Goal: Information Seeking & Learning: Learn about a topic

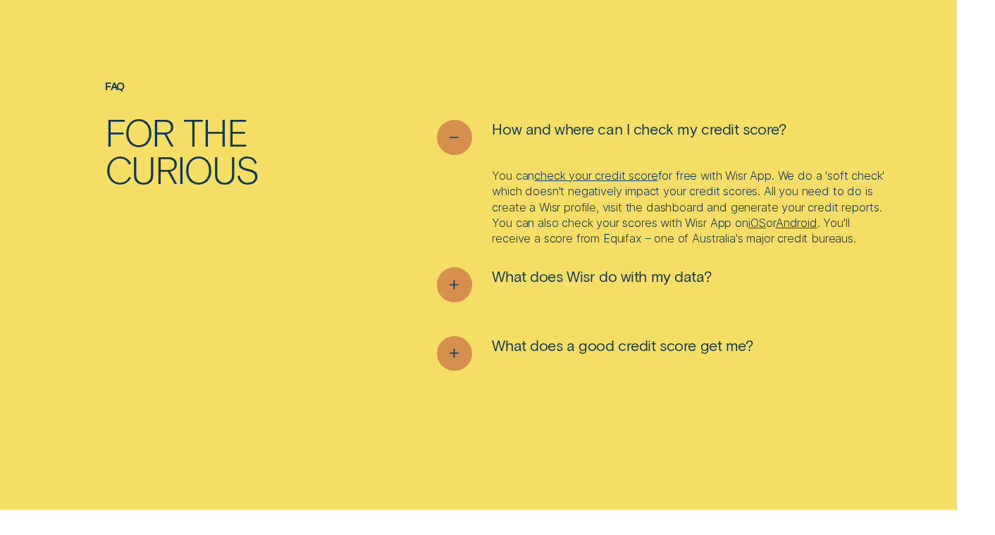
scroll to position [4299, 0]
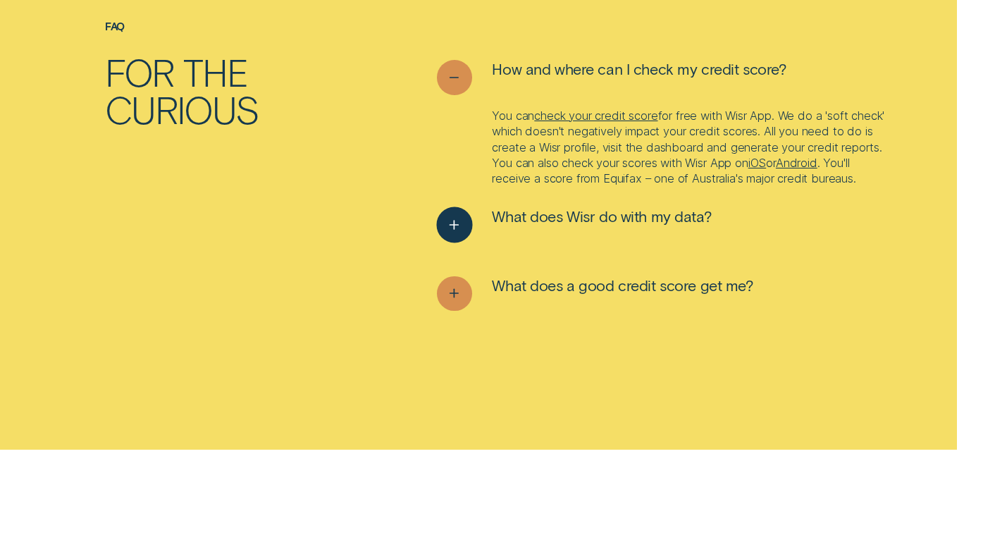
click at [519, 226] on span "What does Wisr do with my data?" at bounding box center [601, 216] width 219 height 19
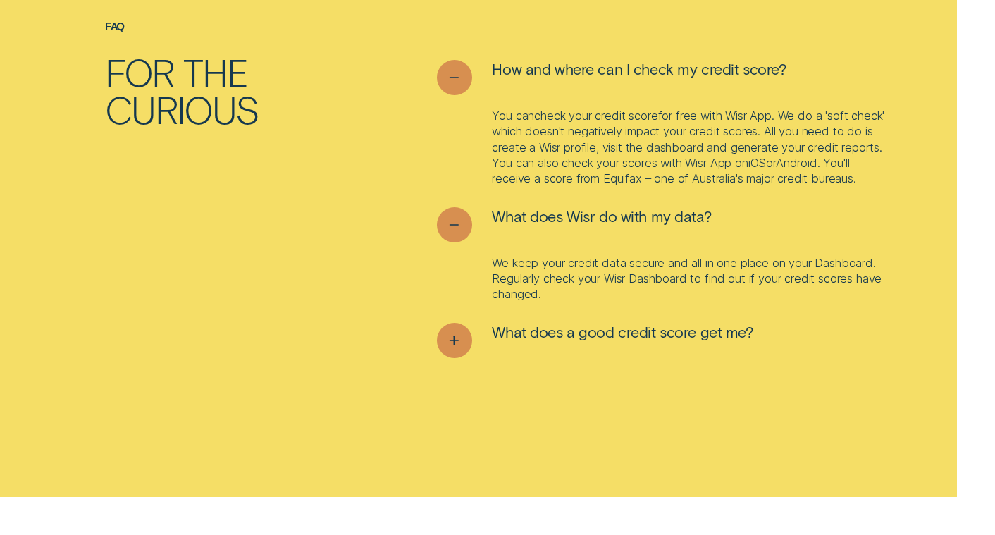
scroll to position [4369, 0]
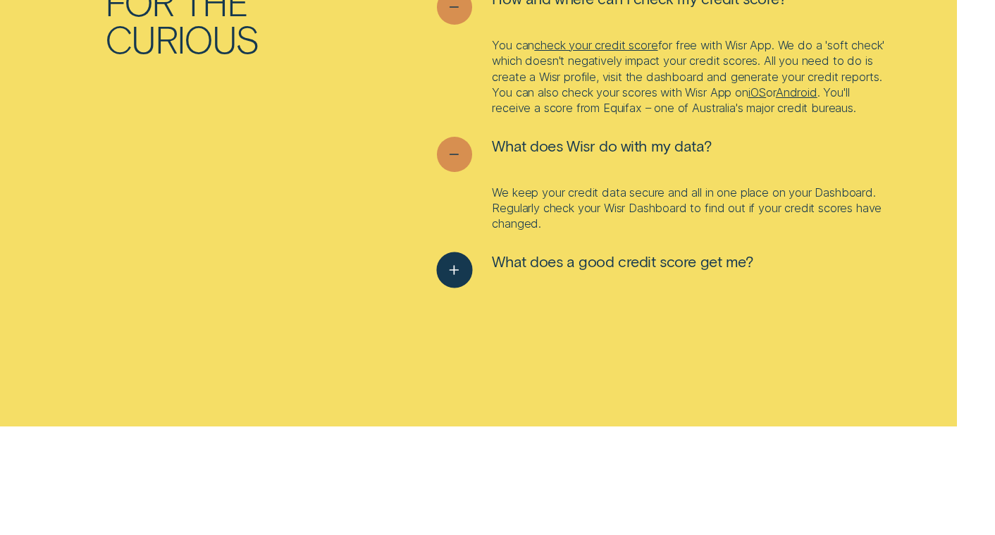
click at [455, 275] on div "See more" at bounding box center [455, 270] width 36 height 36
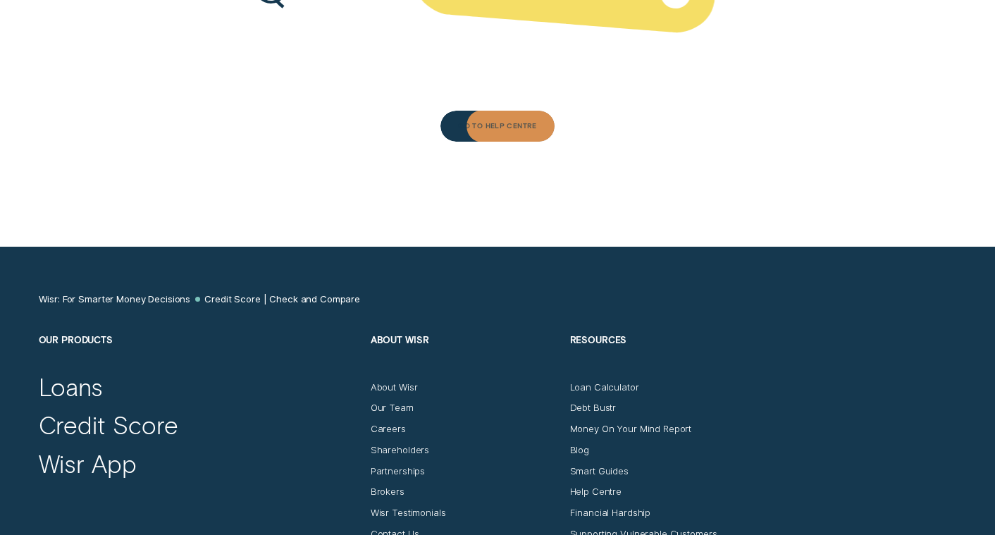
scroll to position [5286, 0]
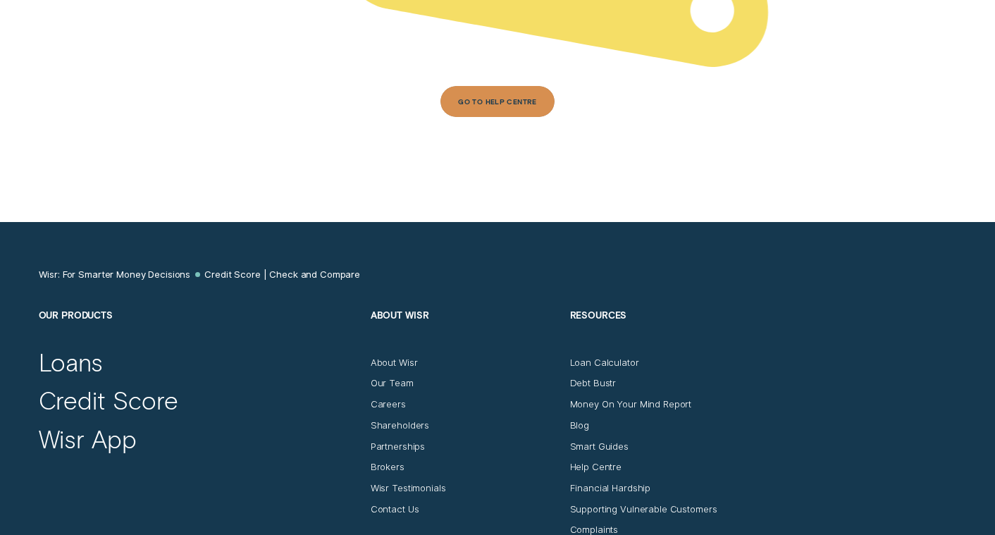
click at [481, 105] on div "Go To Help Centre" at bounding box center [497, 102] width 79 height 6
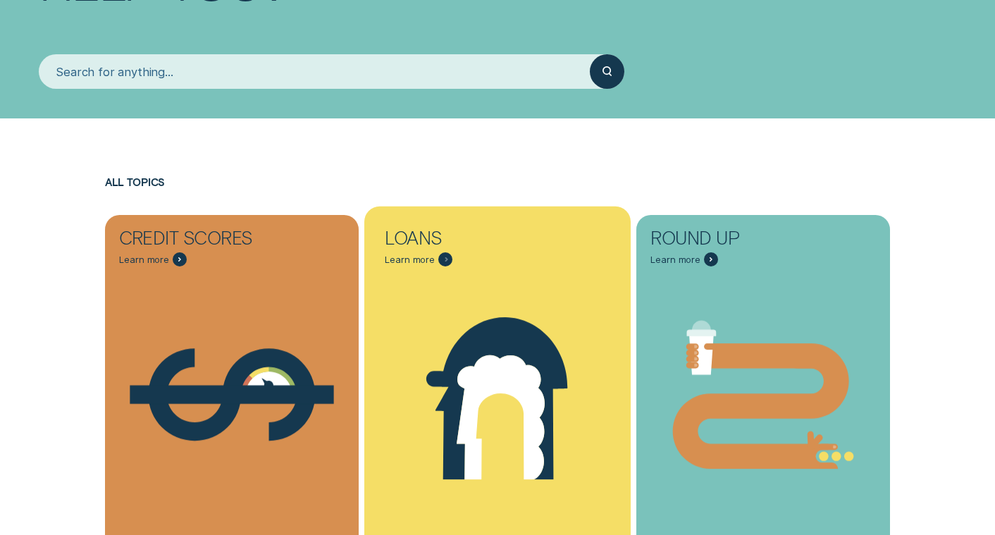
scroll to position [282, 0]
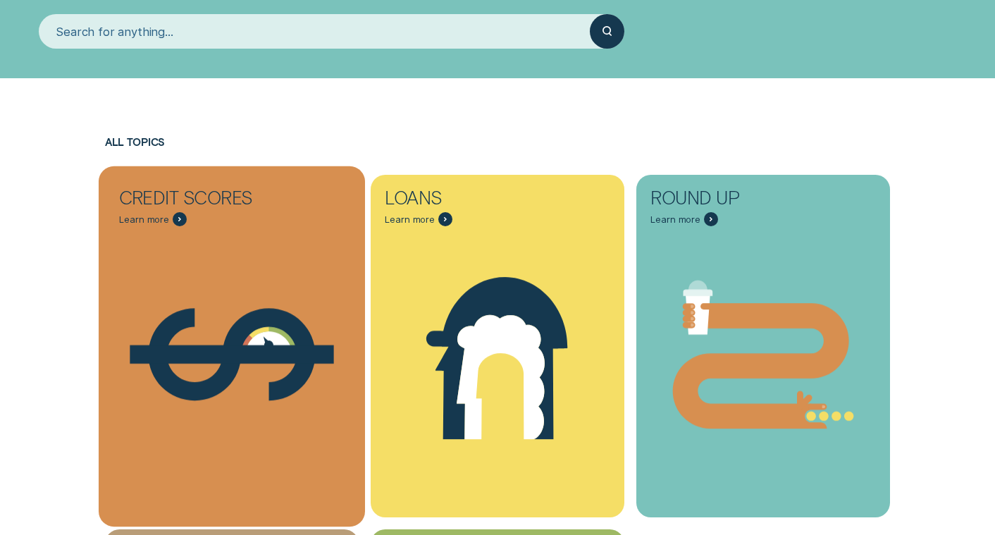
click at [227, 230] on div "Credit Score - Dollar" at bounding box center [232, 354] width 267 height 269
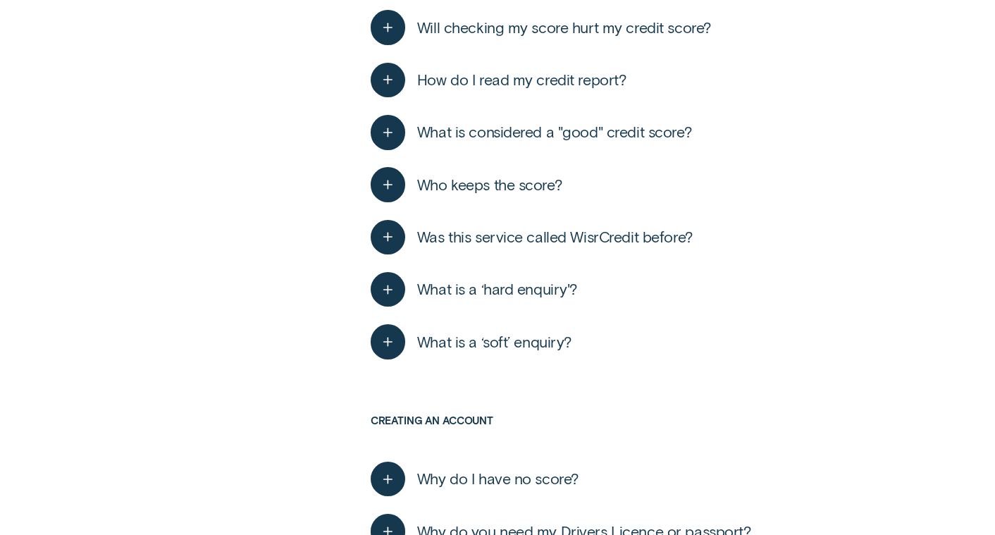
scroll to position [564, 0]
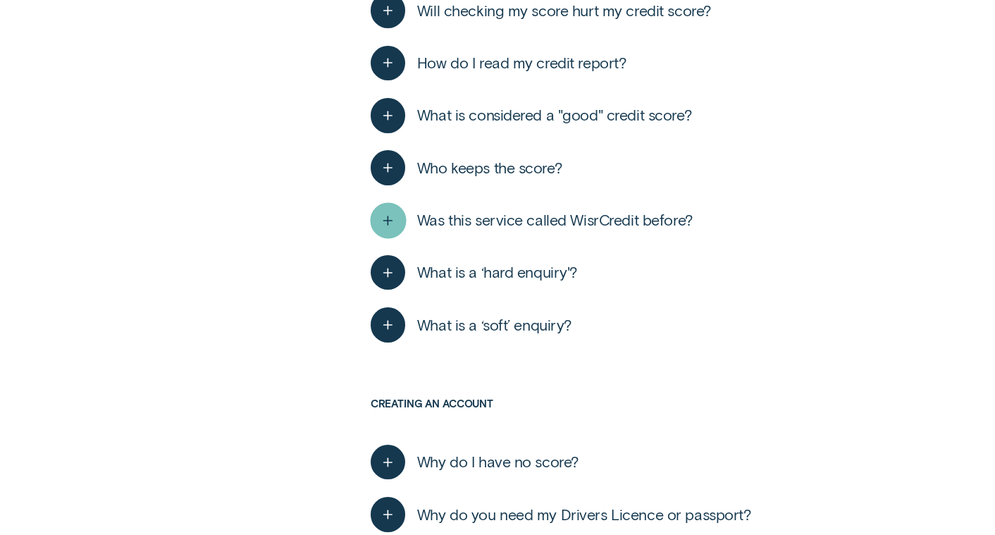
click at [381, 214] on icon "button" at bounding box center [388, 220] width 18 height 22
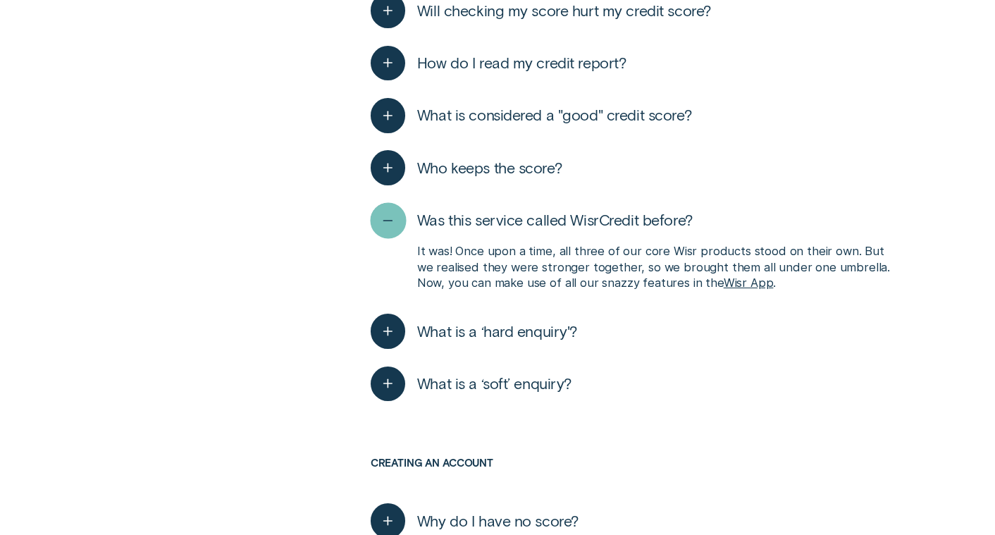
click at [381, 214] on icon "button" at bounding box center [388, 220] width 18 height 22
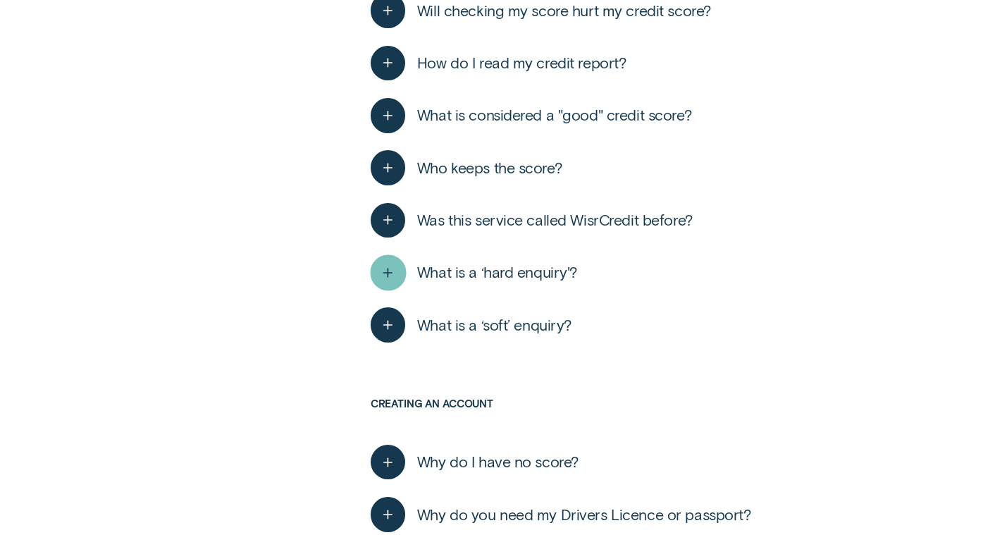
click at [390, 269] on icon "button" at bounding box center [388, 272] width 18 height 22
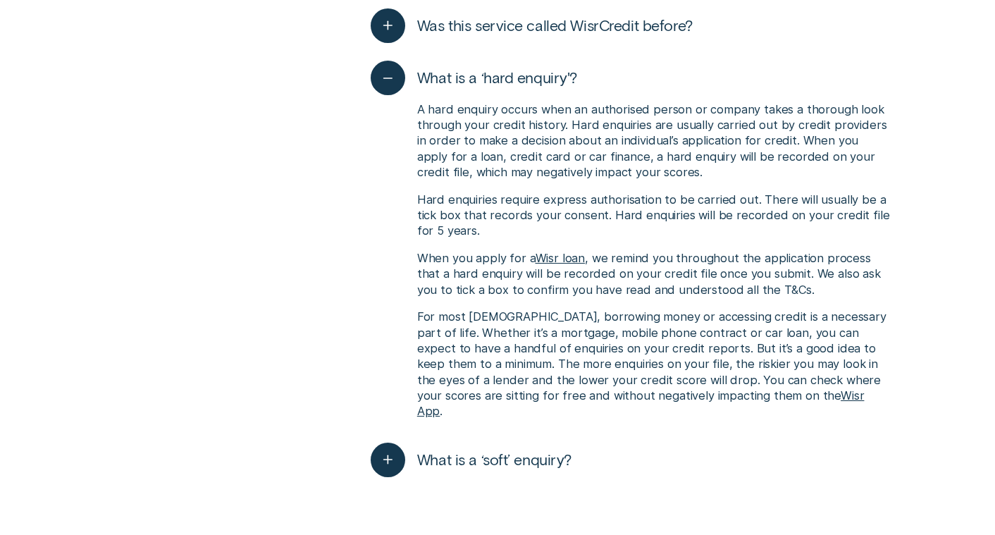
scroll to position [775, 0]
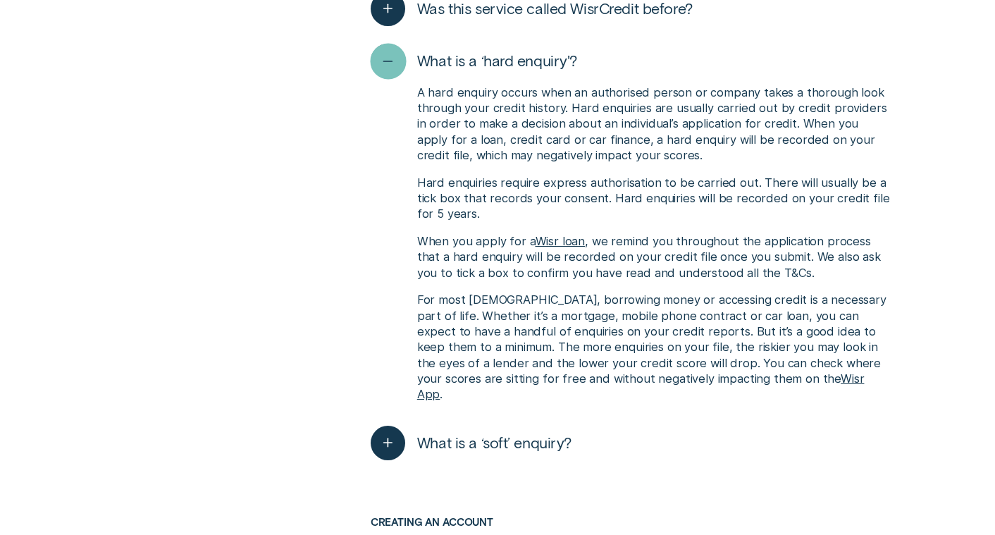
click at [388, 56] on icon "button" at bounding box center [388, 61] width 18 height 22
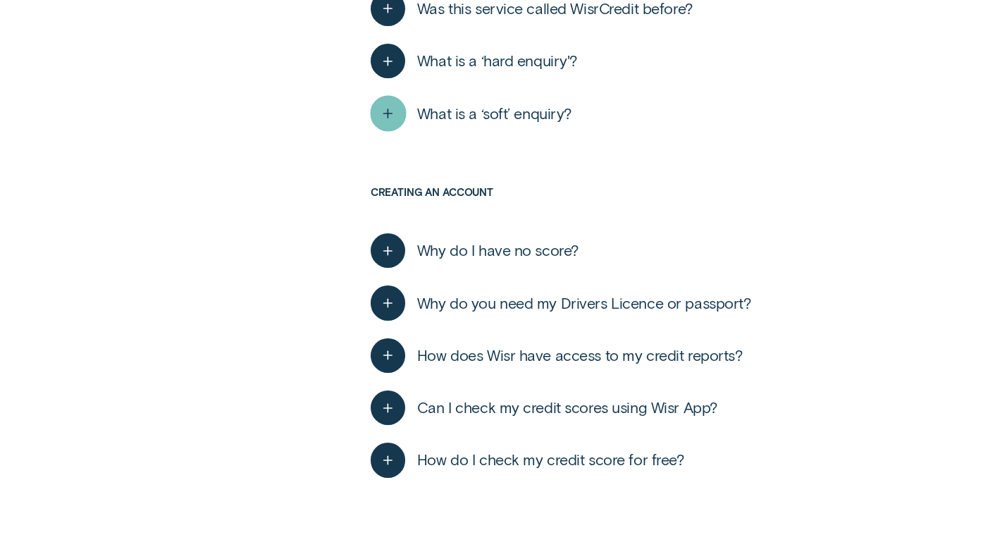
click at [393, 115] on icon "button" at bounding box center [388, 114] width 18 height 22
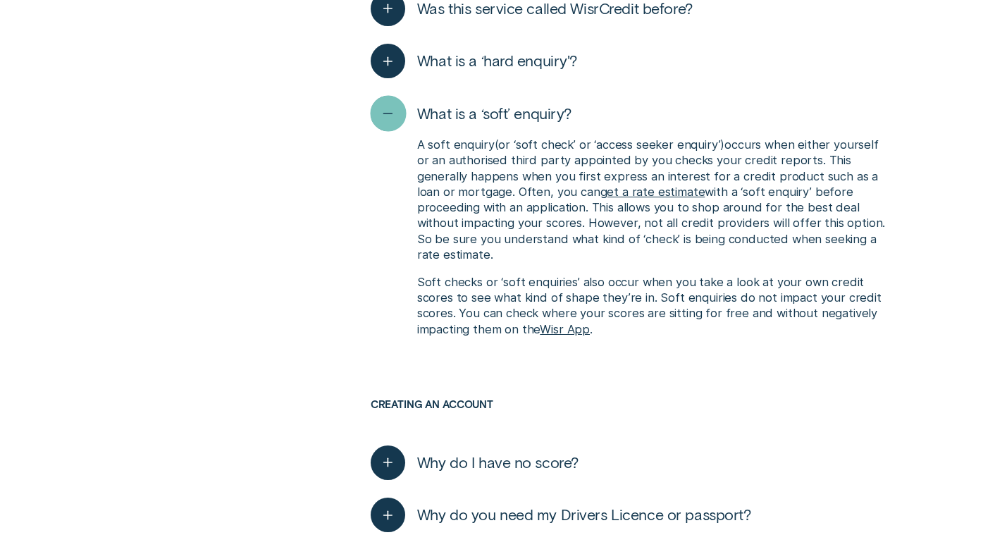
click at [388, 123] on icon "button" at bounding box center [388, 114] width 18 height 22
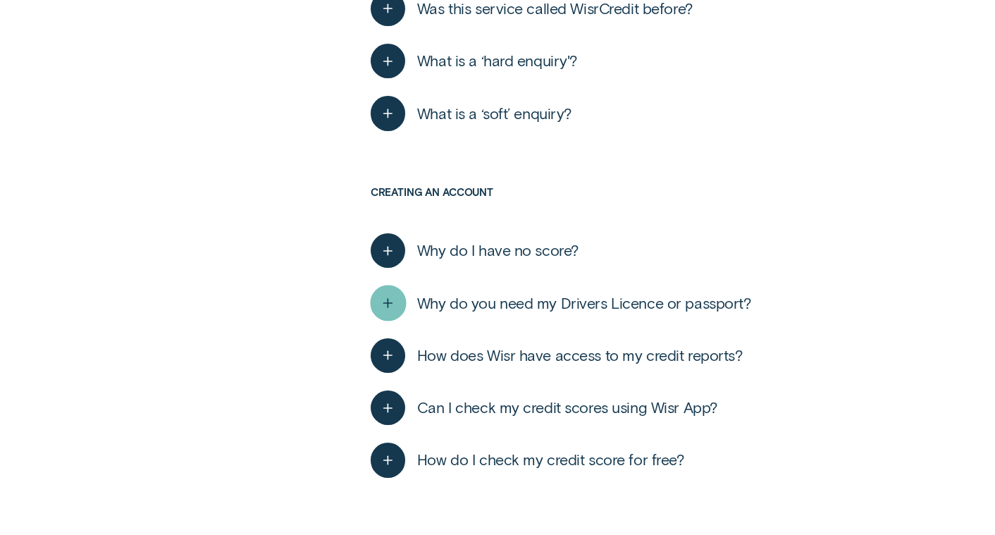
click at [391, 291] on div "button" at bounding box center [388, 303] width 36 height 36
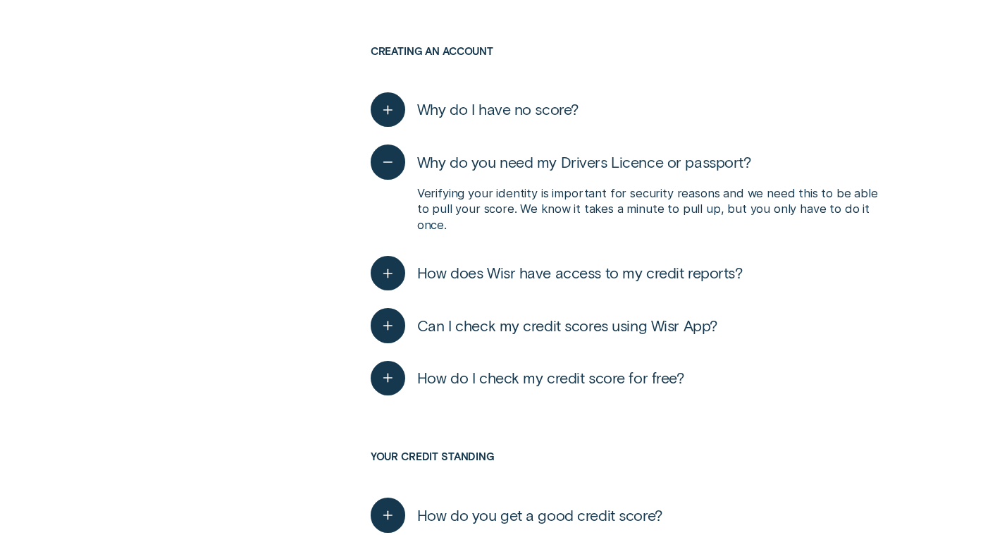
scroll to position [987, 0]
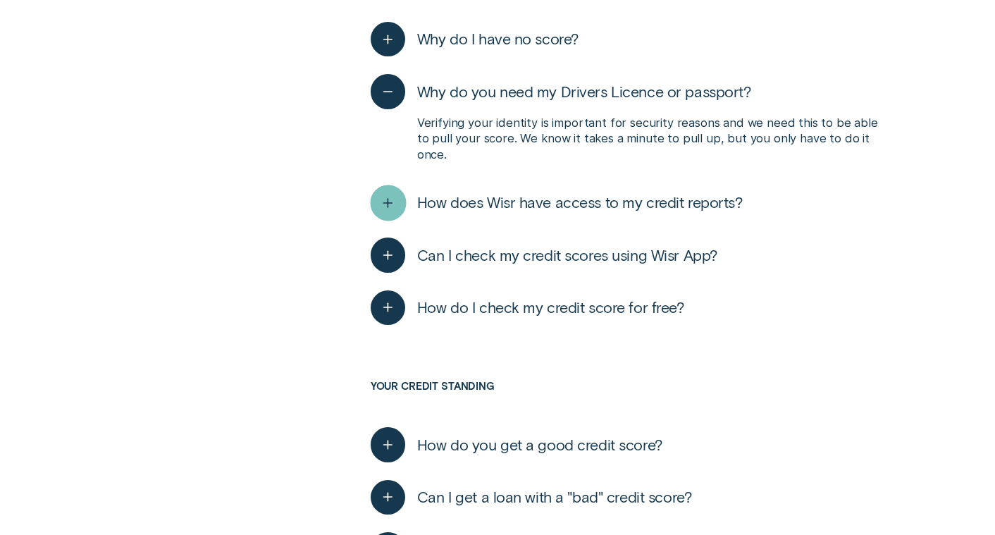
click at [395, 192] on icon "button" at bounding box center [388, 203] width 18 height 22
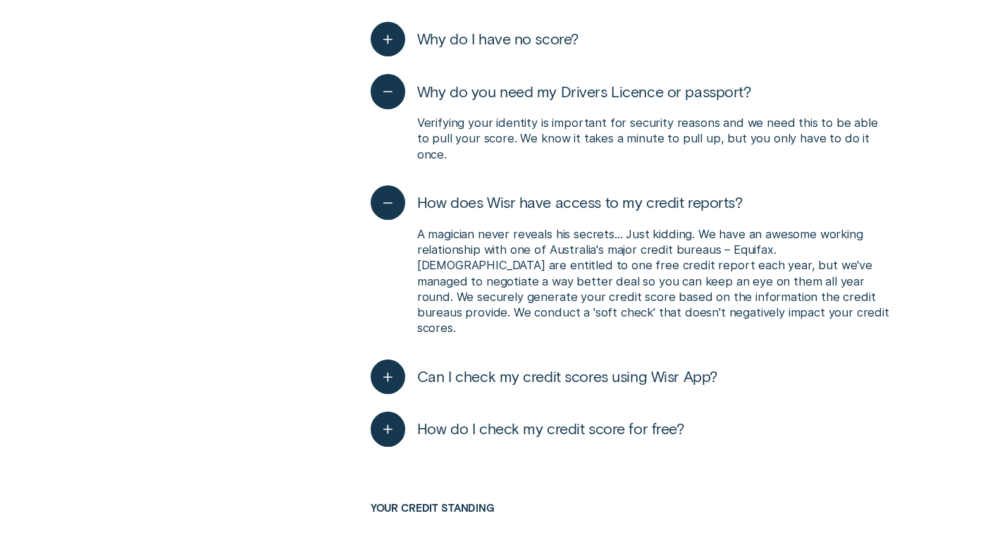
click at [749, 230] on p "A magician never reveals his secrets... Just kidding. We have an awesome workin…" at bounding box center [653, 281] width 473 height 110
